Goal: Task Accomplishment & Management: Manage account settings

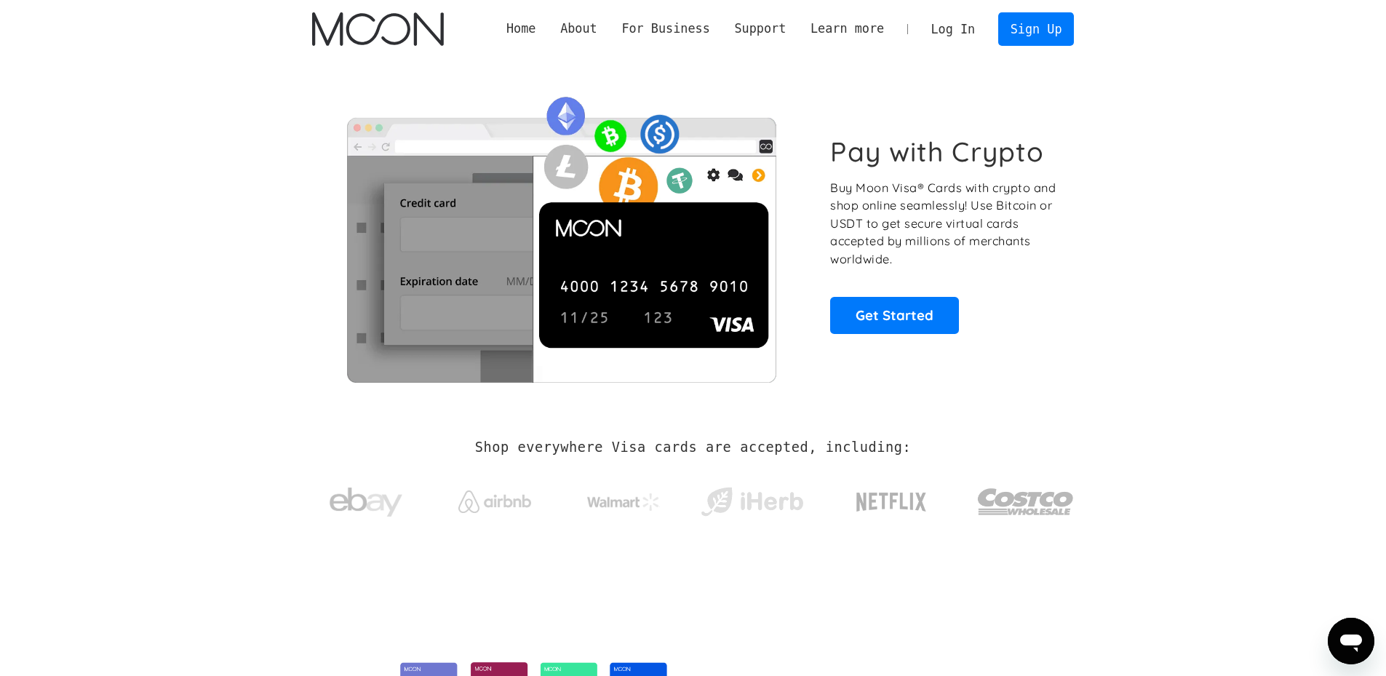
click at [952, 31] on link "Log In" at bounding box center [953, 29] width 68 height 32
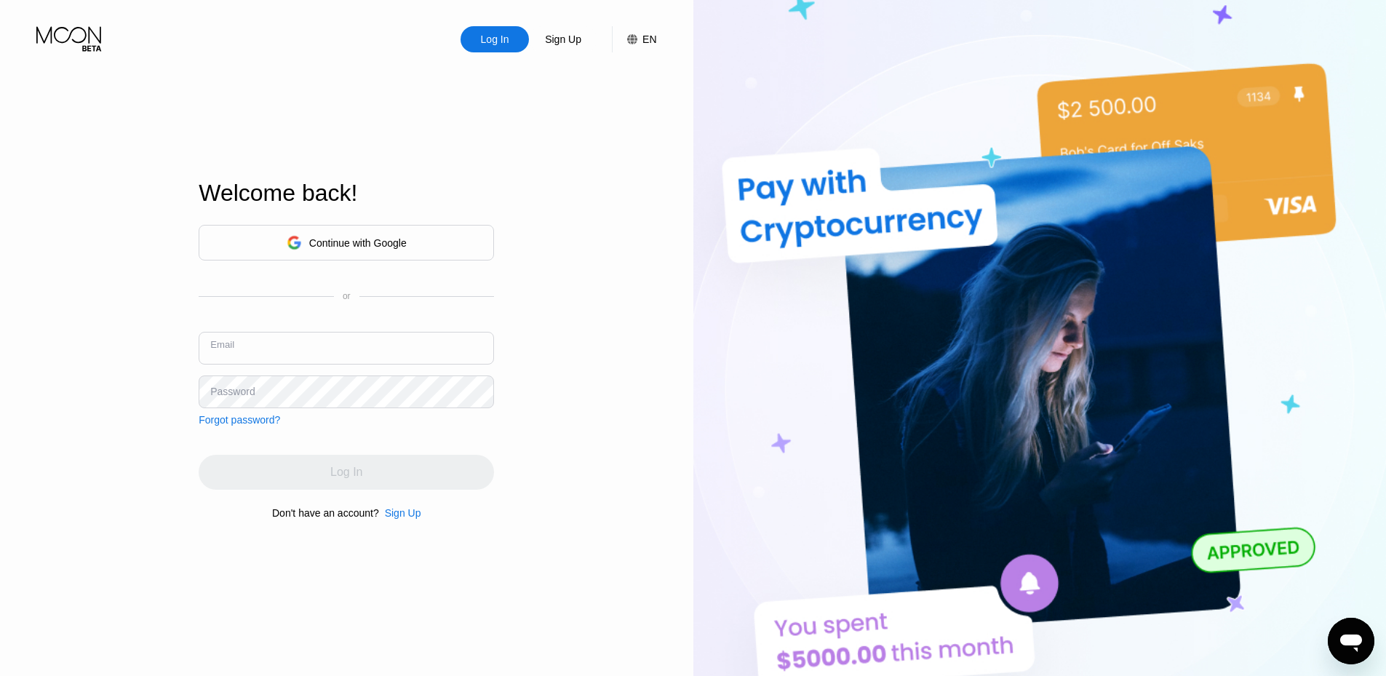
click at [309, 357] on input "text" at bounding box center [346, 348] width 295 height 33
paste input "nguyenquangp1917@gmail.com"
type input "nguyenquangp1917@gmail.com"
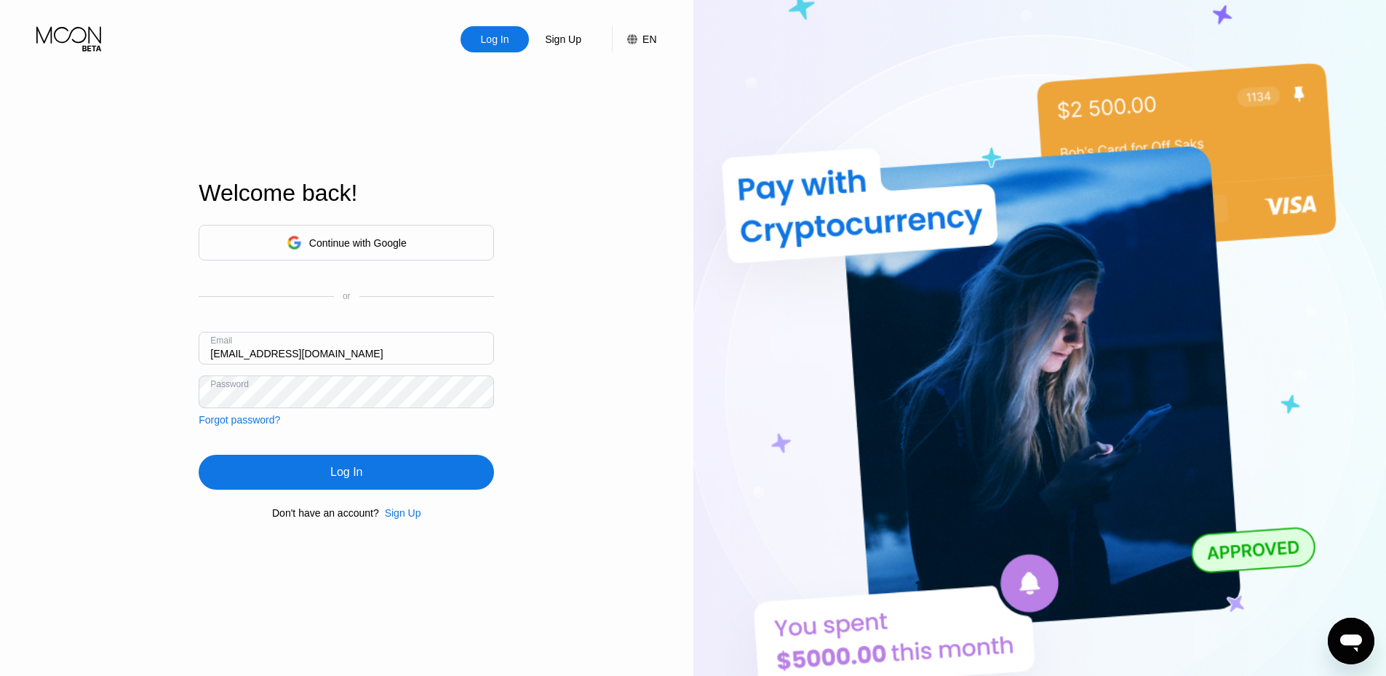
click at [323, 479] on div "Log In" at bounding box center [346, 472] width 295 height 35
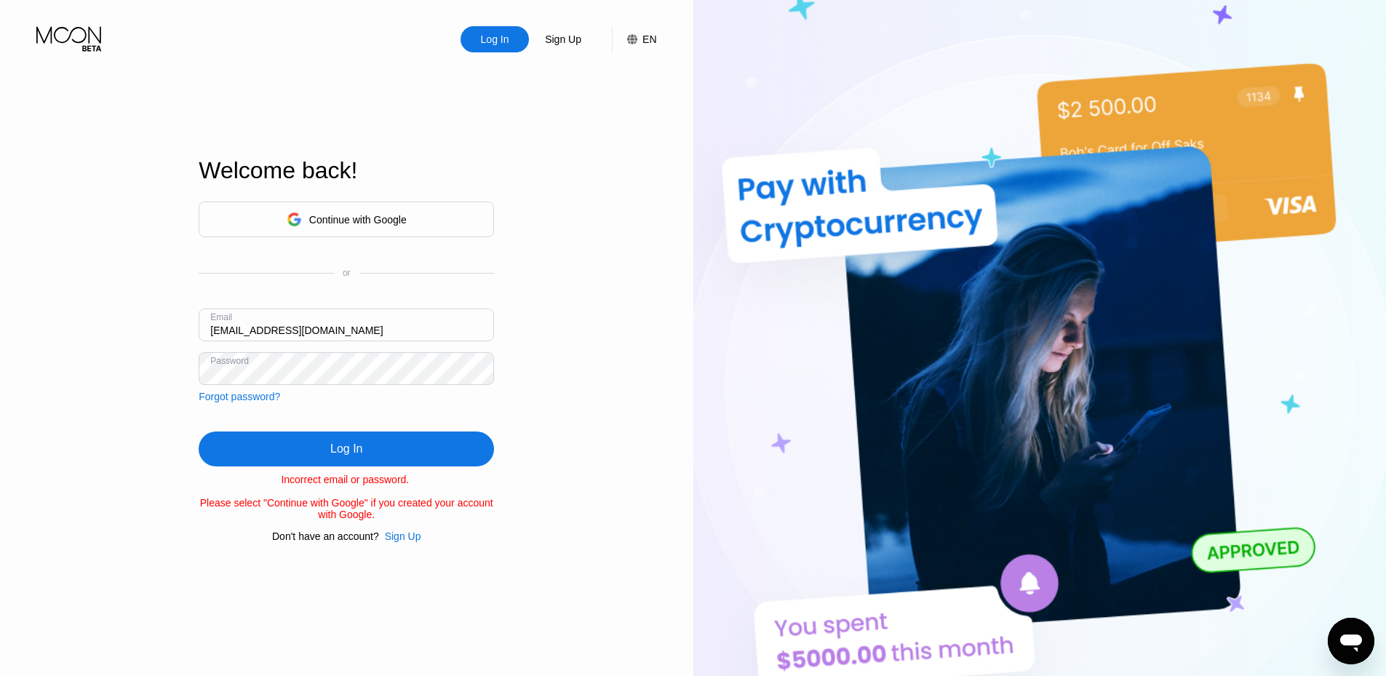
click at [323, 452] on div "Log In" at bounding box center [346, 449] width 295 height 35
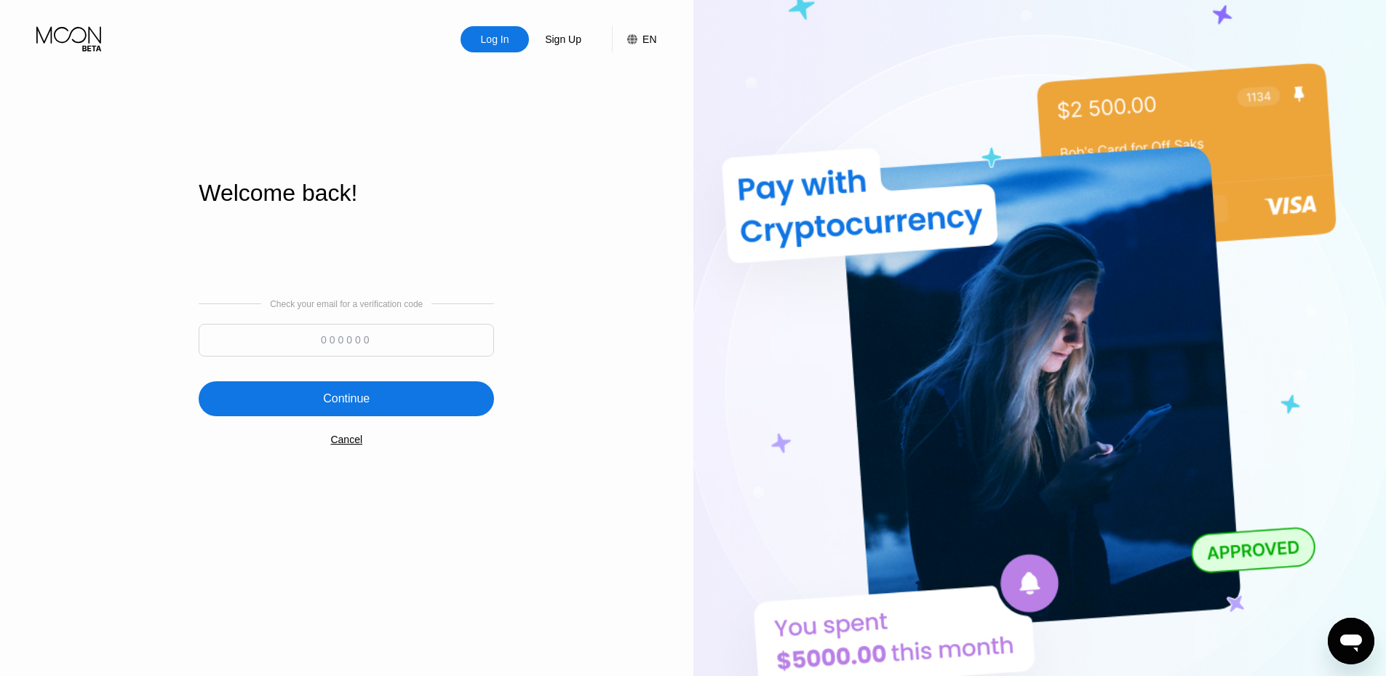
click at [325, 344] on input at bounding box center [346, 340] width 295 height 33
click at [322, 344] on input at bounding box center [346, 340] width 295 height 33
click at [322, 338] on input at bounding box center [346, 340] width 295 height 33
click at [322, 340] on input at bounding box center [346, 340] width 295 height 33
click at [325, 341] on input at bounding box center [346, 340] width 295 height 33
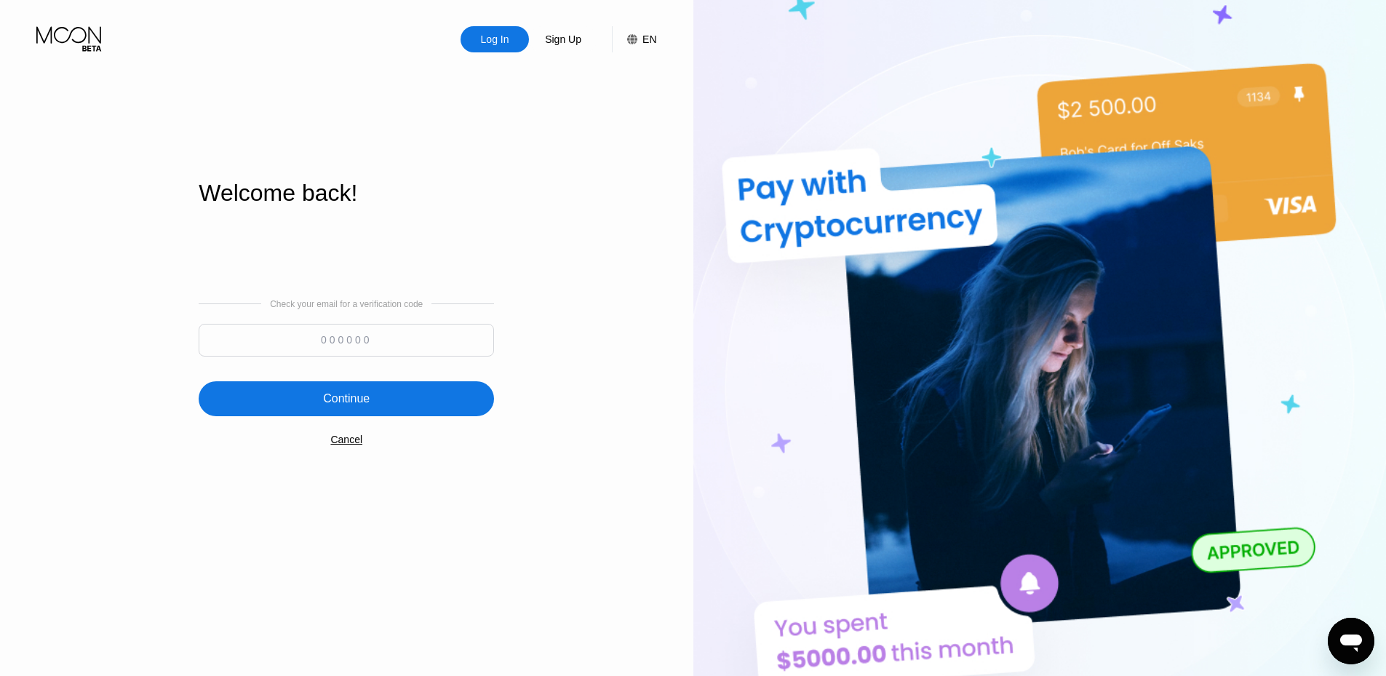
click at [325, 341] on input at bounding box center [346, 340] width 295 height 33
paste input "695530"
type input "695530"
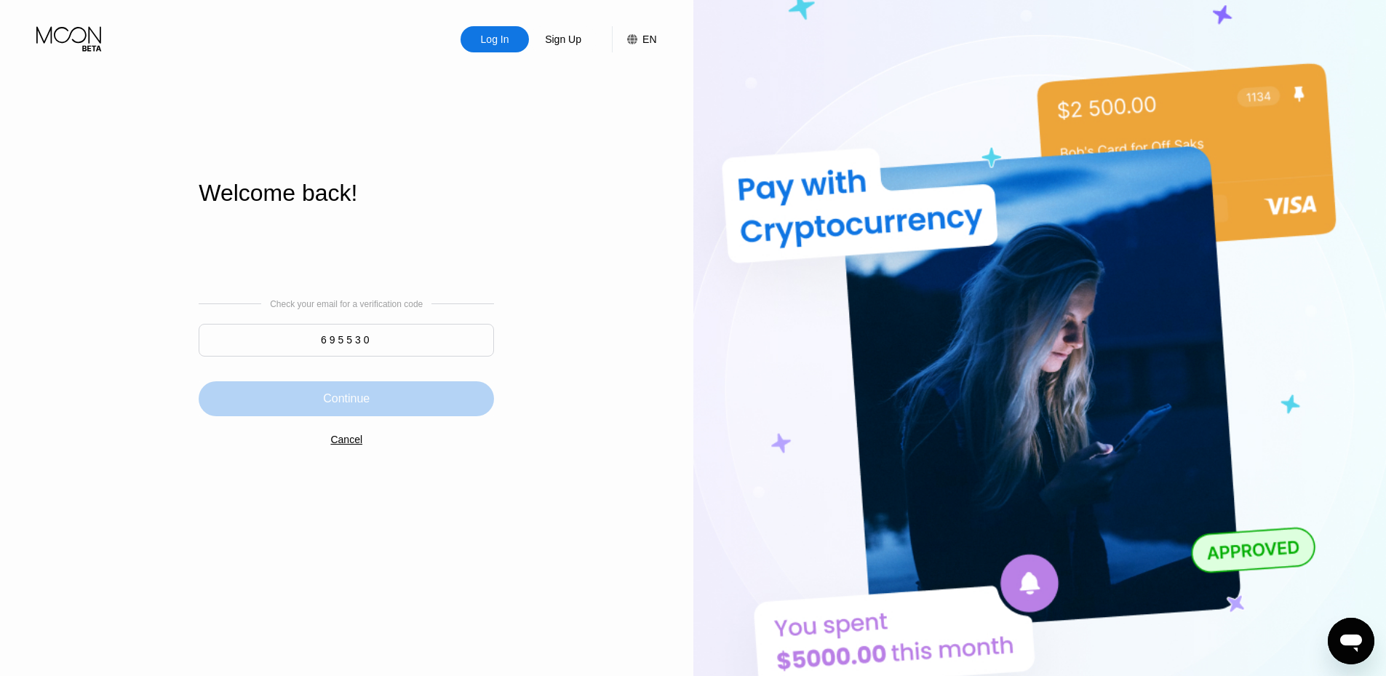
click at [352, 399] on div "Continue" at bounding box center [346, 399] width 47 height 15
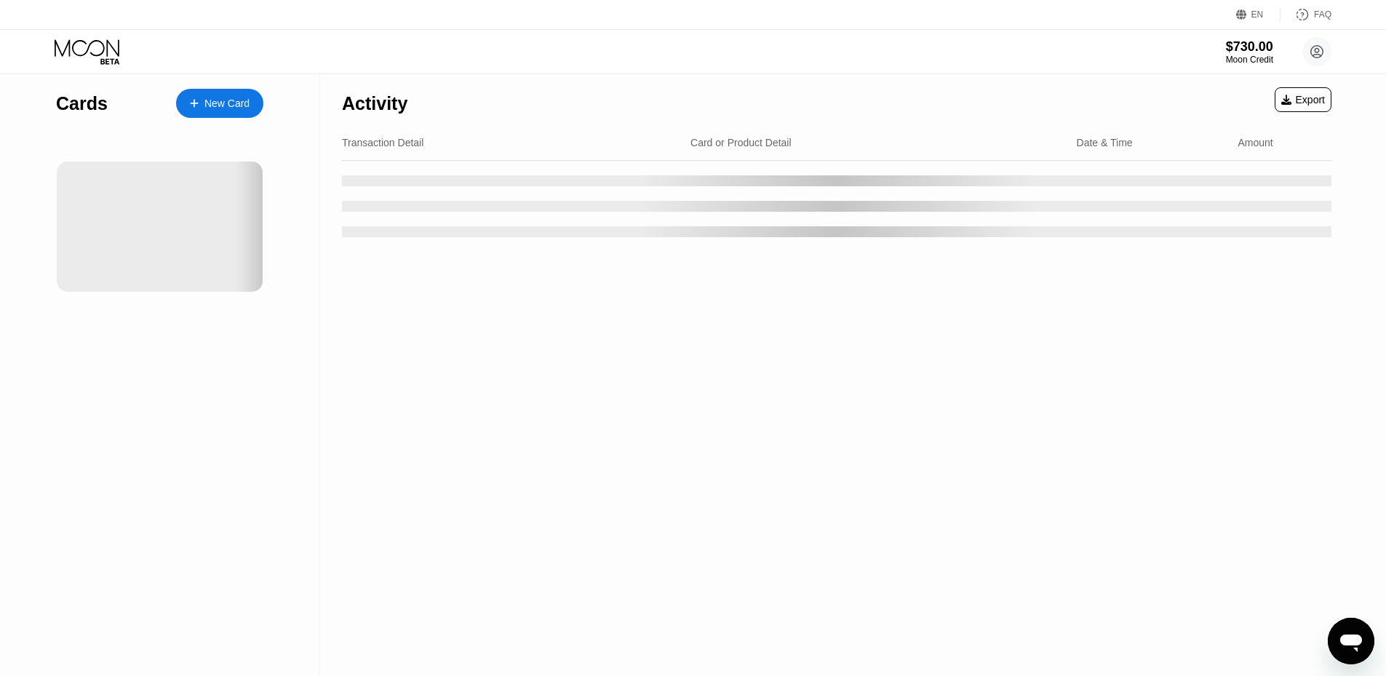
click at [1357, 644] on icon "Mở cửa sổ nhắn tin" at bounding box center [1352, 643] width 22 height 17
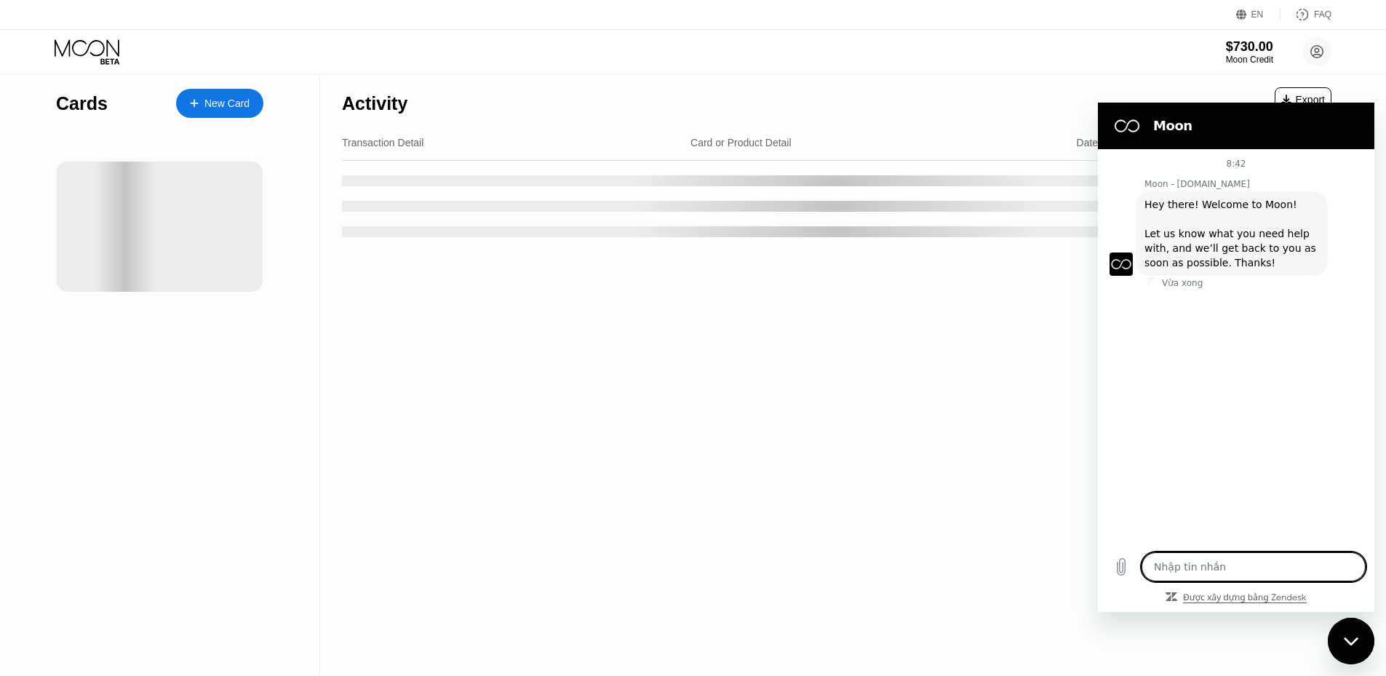
type textarea "x"
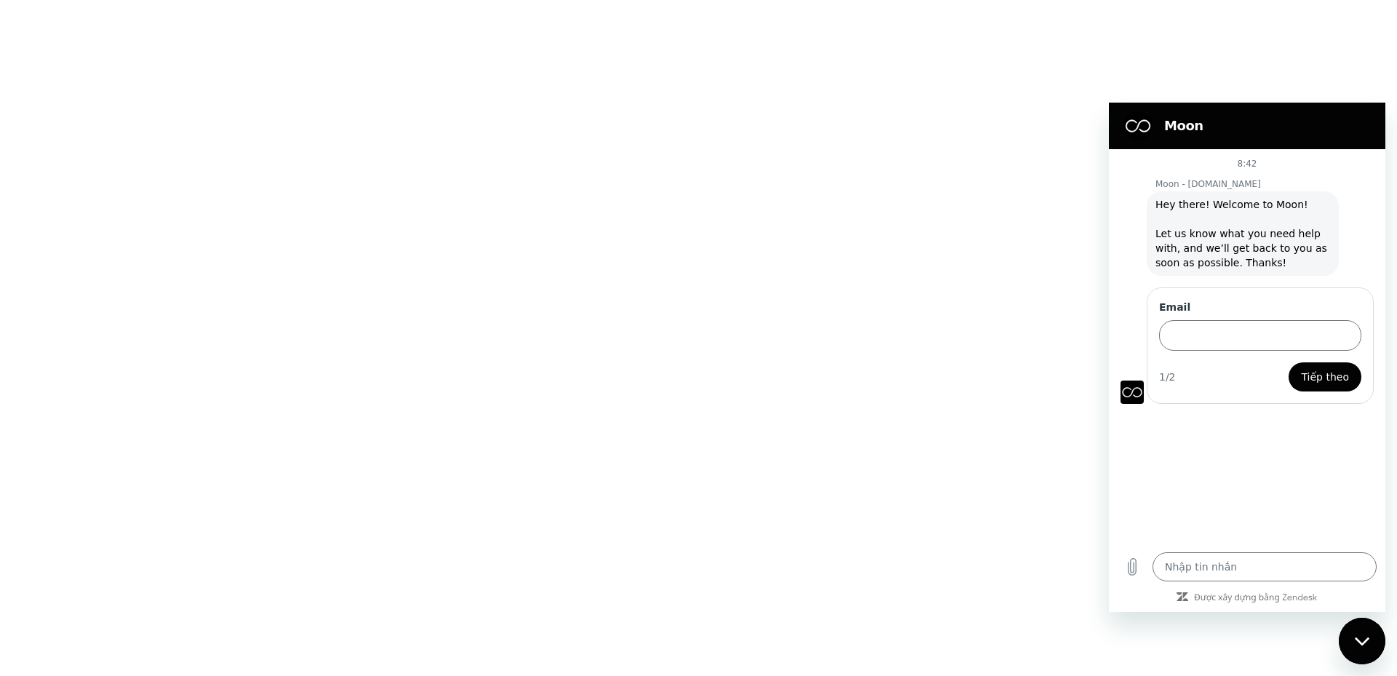
click at [1359, 637] on icon "Đóng cửa sổ nhắn tin" at bounding box center [1362, 641] width 15 height 9
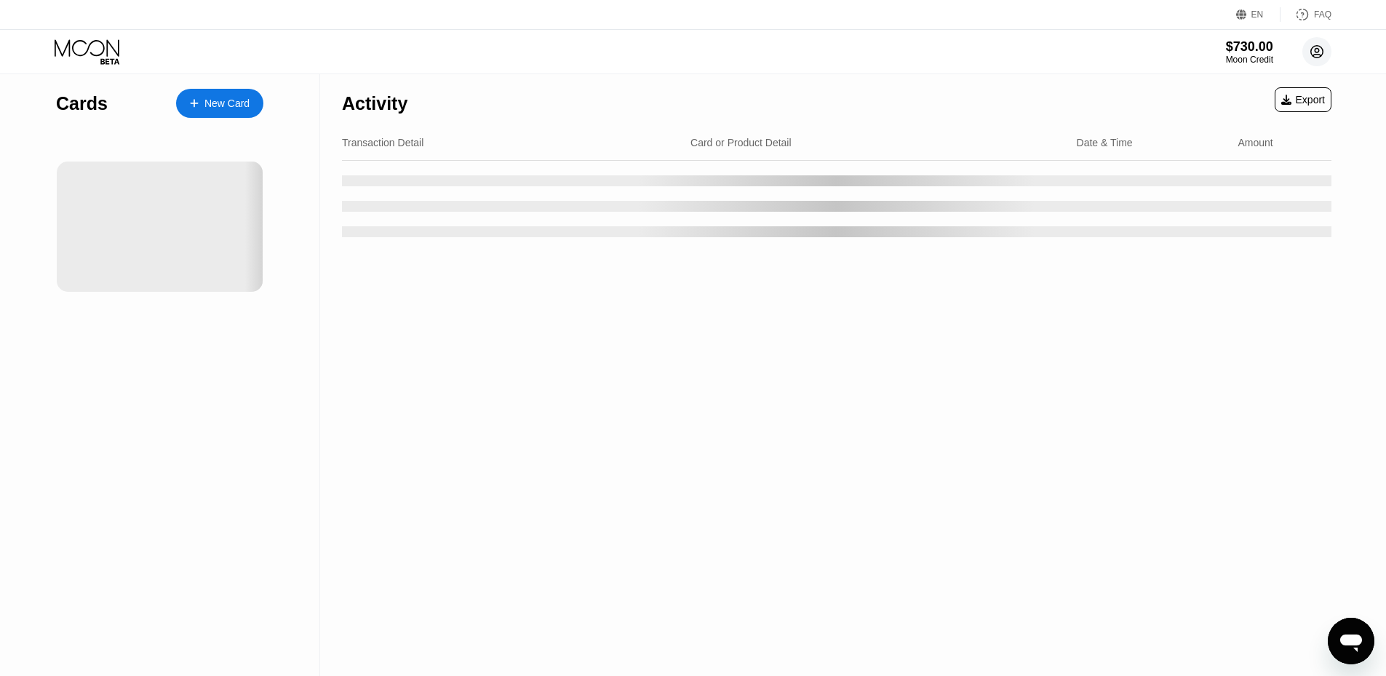
click at [1316, 55] on icon at bounding box center [1318, 52] width 8 height 8
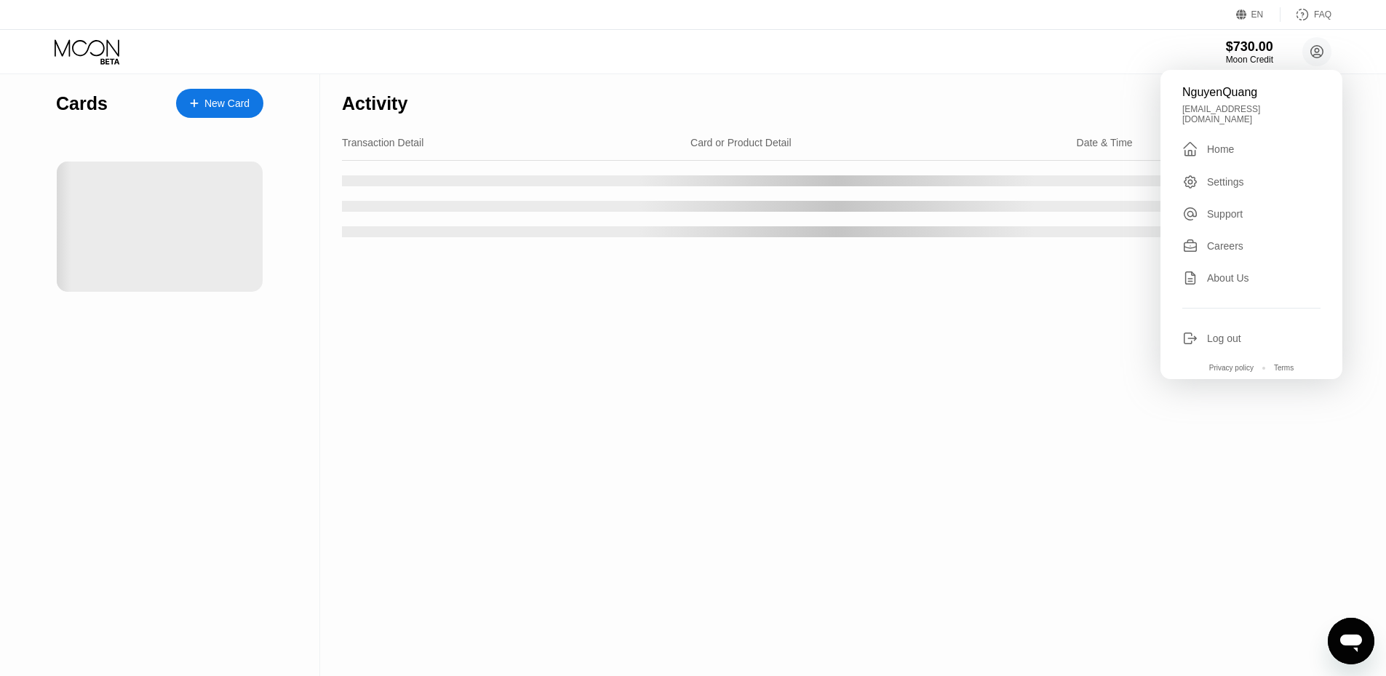
click at [1220, 178] on div "Settings" at bounding box center [1225, 182] width 37 height 12
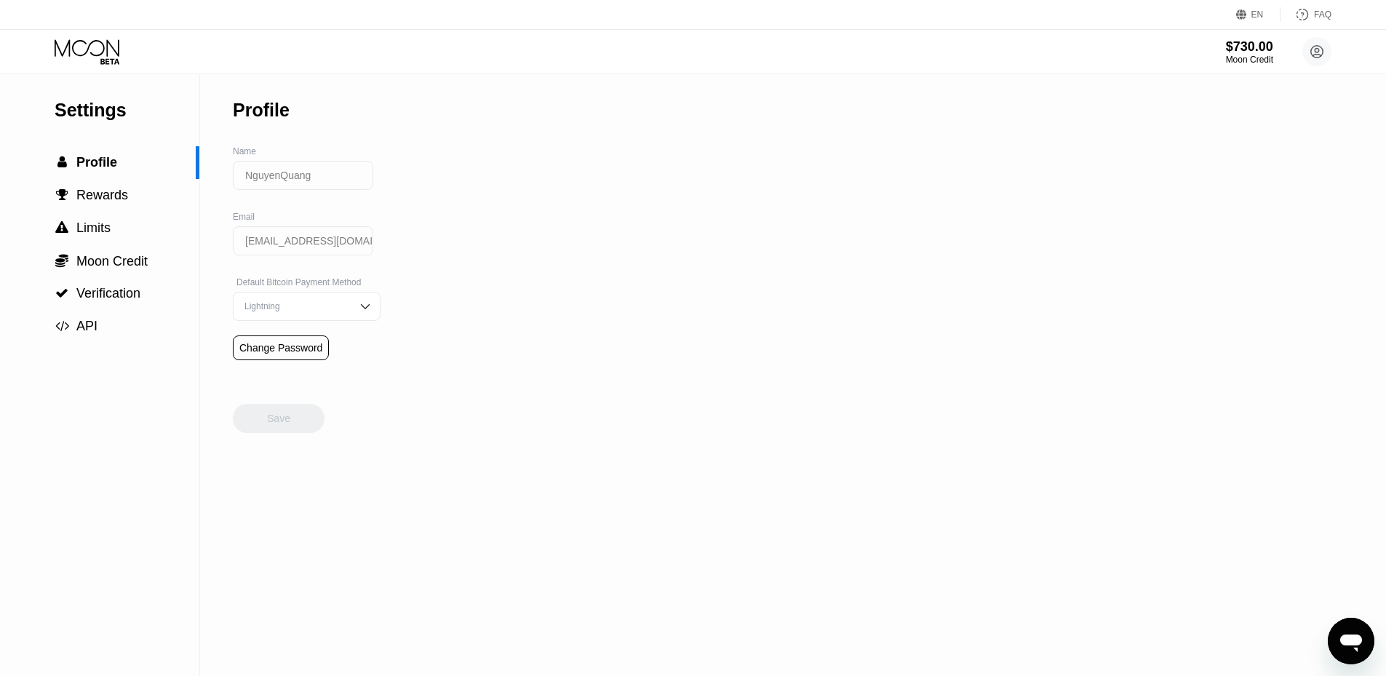
click at [302, 184] on input "NguyenQuang" at bounding box center [303, 175] width 140 height 29
click at [103, 298] on span "Verification" at bounding box center [108, 293] width 64 height 15
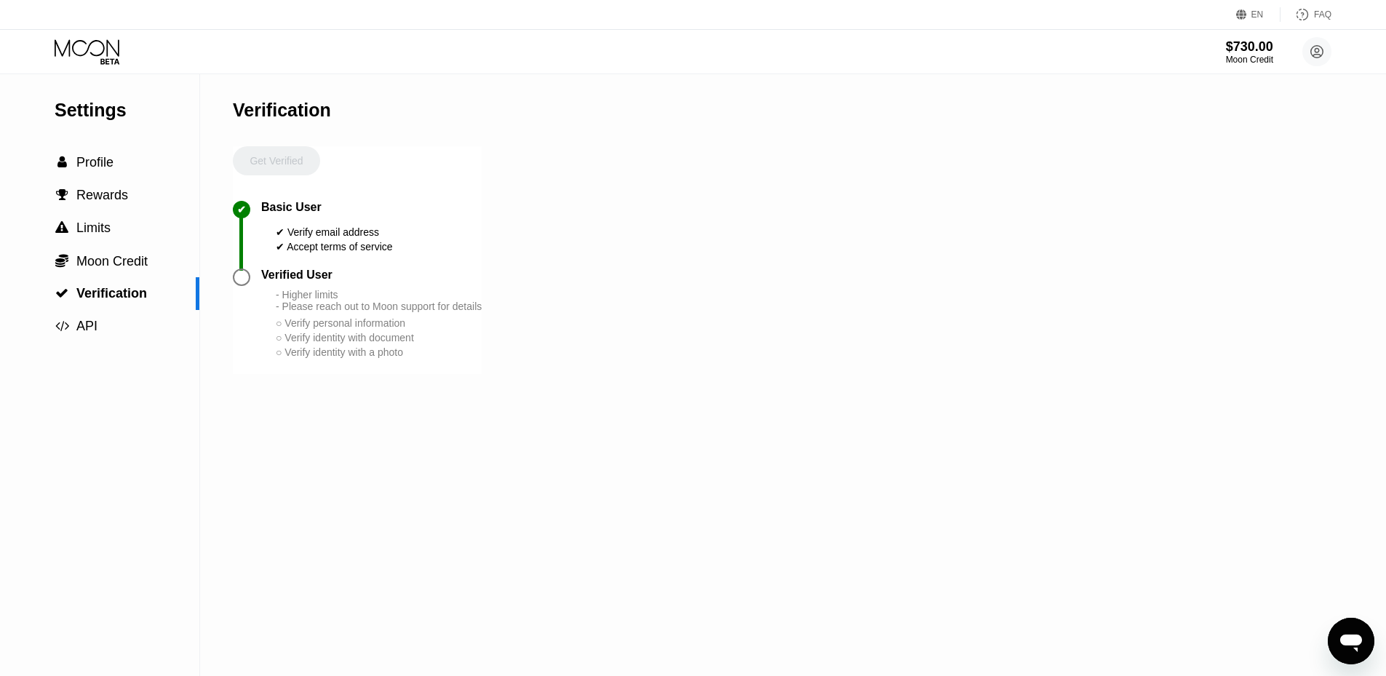
type textarea "x"
